Goal: Transaction & Acquisition: Book appointment/travel/reservation

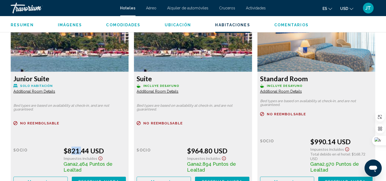
drag, startPoint x: 67, startPoint y: 146, endPoint x: 76, endPoint y: 145, distance: 9.2
click at [76, 146] on div "$821.44 USD" at bounding box center [94, 150] width 62 height 8
drag, startPoint x: 77, startPoint y: 159, endPoint x: 87, endPoint y: 159, distance: 10.5
click at [87, 161] on span "2,464 Puntos de Lealtad" at bounding box center [87, 167] width 49 height 12
click at [31, 154] on div "Socio" at bounding box center [36, 159] width 46 height 26
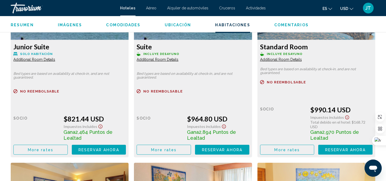
scroll to position [793, 0]
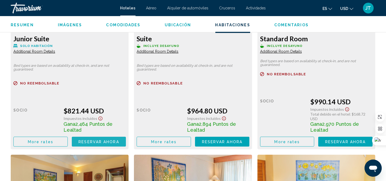
click at [99, 137] on button "Reservar ahora Ya no está disponible" at bounding box center [99, 142] width 54 height 10
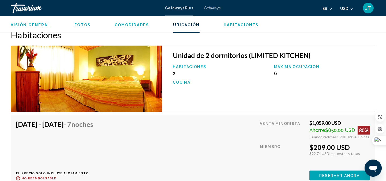
scroll to position [754, 0]
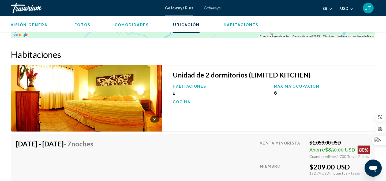
click at [135, 94] on img "Main content" at bounding box center [86, 98] width 151 height 66
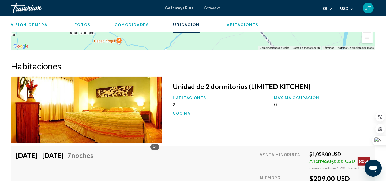
scroll to position [726, 0]
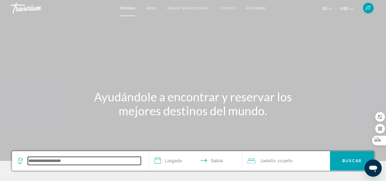
click at [54, 161] on input "Search widget" at bounding box center [84, 161] width 113 height 8
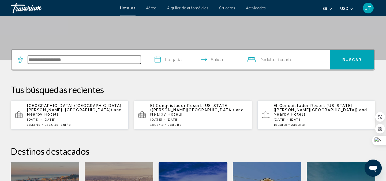
scroll to position [132, 0]
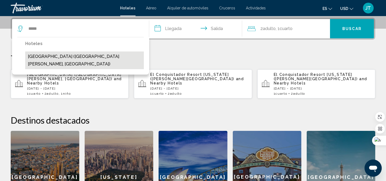
click at [73, 60] on button "Zuana Beach Resort (Santa Marta, CO)" at bounding box center [84, 60] width 119 height 18
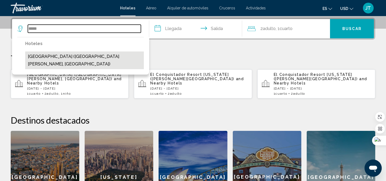
type input "**********"
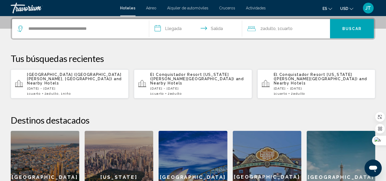
click at [168, 28] on input "**********" at bounding box center [196, 29] width 95 height 21
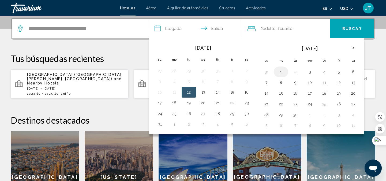
click at [281, 74] on button "1" at bounding box center [281, 71] width 9 height 7
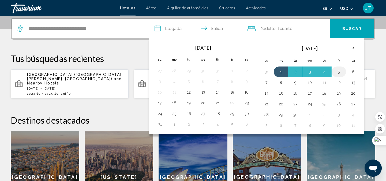
click at [341, 73] on button "5" at bounding box center [338, 71] width 9 height 7
type input "**********"
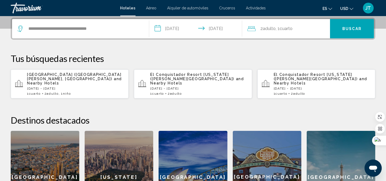
click at [274, 34] on div "2 Adulto Adulto , 1 Cuarto habitaciones" at bounding box center [288, 28] width 82 height 19
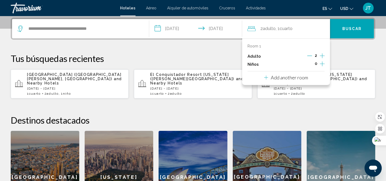
click at [323, 65] on icon "Increment children" at bounding box center [322, 64] width 5 height 6
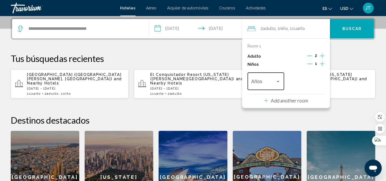
click at [279, 82] on div "Travelers: 2 adults, 1 child" at bounding box center [278, 81] width 5 height 4
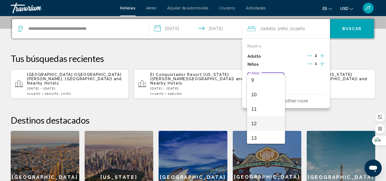
scroll to position [119, 0]
click at [259, 106] on span "10" at bounding box center [265, 108] width 29 height 14
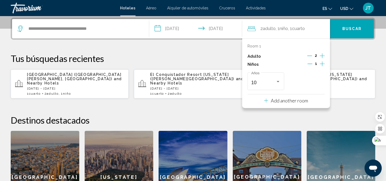
click at [350, 29] on span "Buscar" at bounding box center [351, 29] width 19 height 4
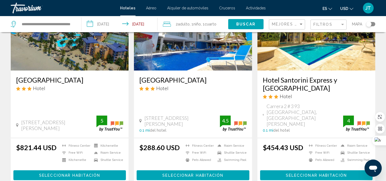
scroll to position [79, 0]
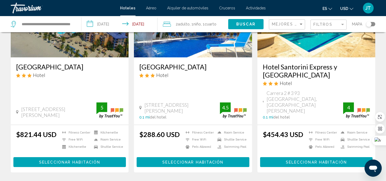
click at [66, 160] on span "Seleccionar habitación" at bounding box center [69, 162] width 61 height 4
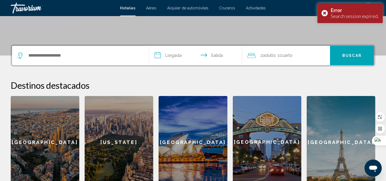
scroll to position [119, 0]
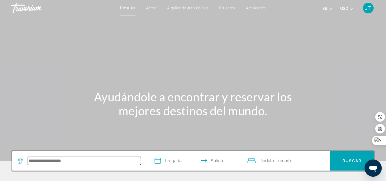
click at [57, 158] on input "Search widget" at bounding box center [84, 161] width 113 height 8
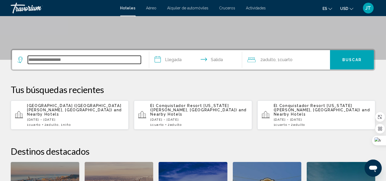
scroll to position [132, 0]
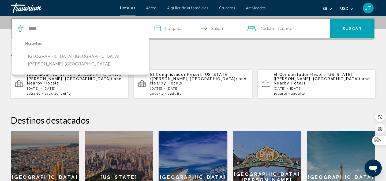
click at [69, 58] on button "[GEOGRAPHIC_DATA] ([GEOGRAPHIC_DATA][PERSON_NAME], [GEOGRAPHIC_DATA])" at bounding box center [84, 60] width 119 height 18
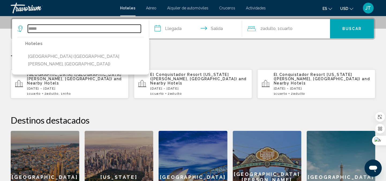
type input "**********"
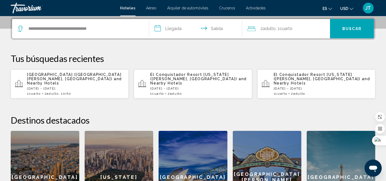
click at [173, 30] on input "**********" at bounding box center [196, 29] width 95 height 21
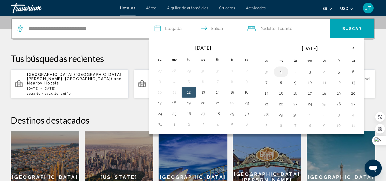
click at [282, 73] on button "1" at bounding box center [281, 71] width 9 height 7
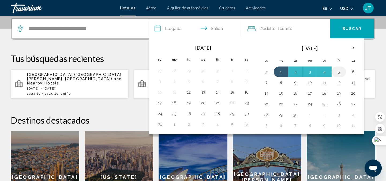
click at [336, 71] on button "5" at bounding box center [338, 71] width 9 height 7
type input "**********"
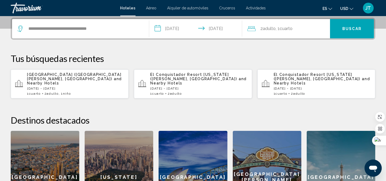
click at [296, 31] on div "2 Adulto Adulto , 1 Cuarto habitaciones" at bounding box center [288, 28] width 82 height 7
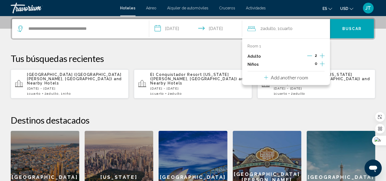
click at [323, 62] on icon "Increment children" at bounding box center [322, 64] width 5 height 6
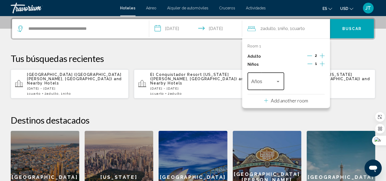
click at [281, 81] on div "Años" at bounding box center [265, 80] width 36 height 19
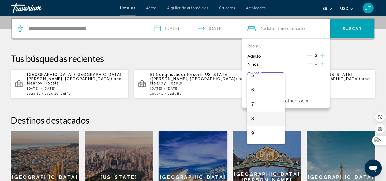
scroll to position [119, 0]
click at [261, 110] on span "10" at bounding box center [265, 108] width 29 height 14
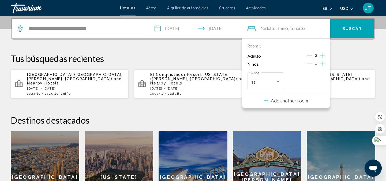
click at [354, 29] on span "Buscar" at bounding box center [351, 29] width 19 height 4
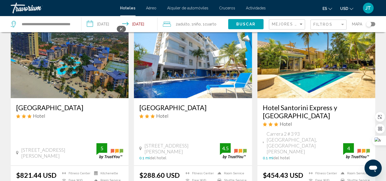
scroll to position [119, 0]
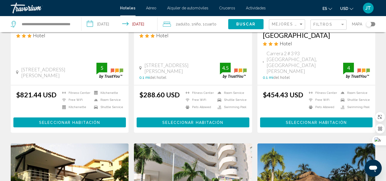
click at [65, 42] on div "[GEOGRAPHIC_DATA] Hotel [STREET_ADDRESS][PERSON_NAME] 0 mi del hotel 5" at bounding box center [70, 51] width 118 height 67
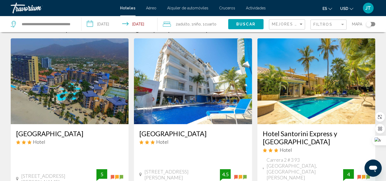
scroll to position [0, 0]
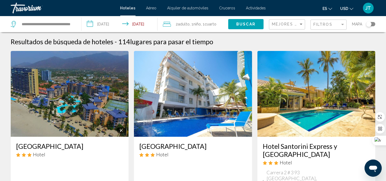
click at [65, 79] on img "Main content" at bounding box center [70, 94] width 118 height 86
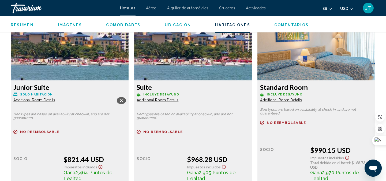
scroll to position [758, 0]
